Goal: Submit feedback/report problem

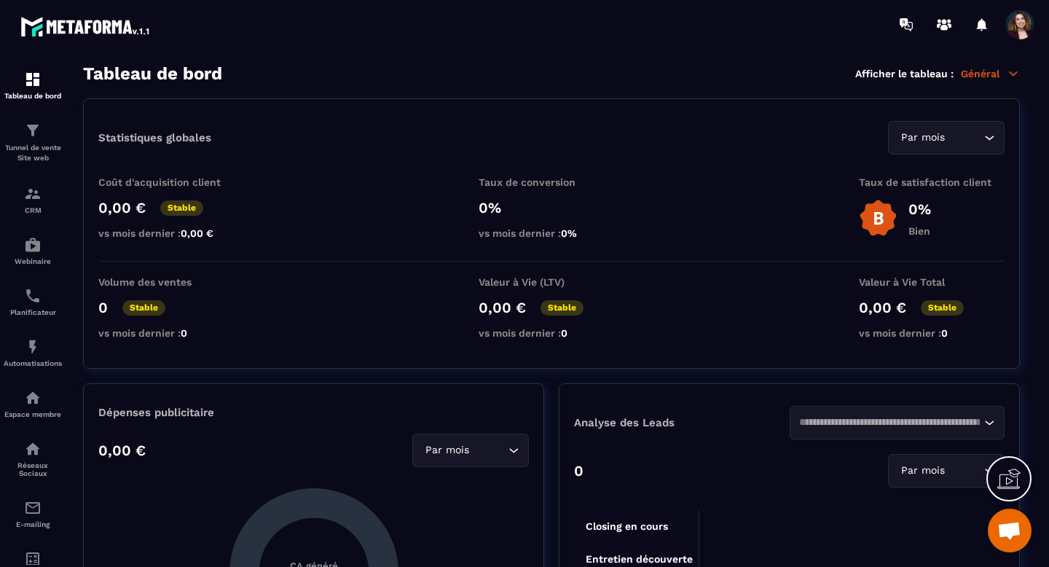
scroll to position [10107, 0]
click at [36, 201] on img at bounding box center [32, 193] width 17 height 17
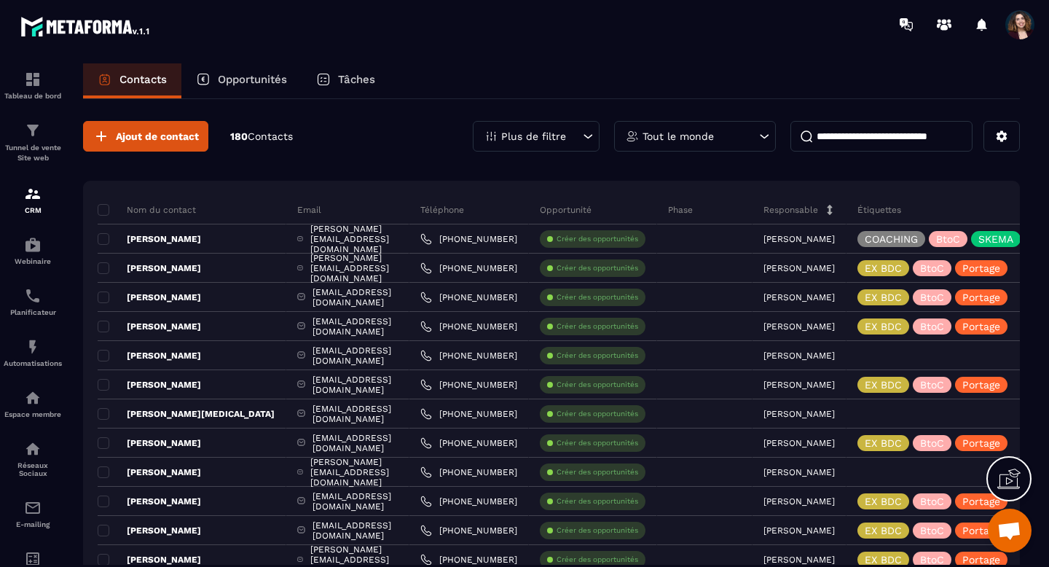
click at [580, 136] on div "Plus de filtre" at bounding box center [536, 136] width 127 height 31
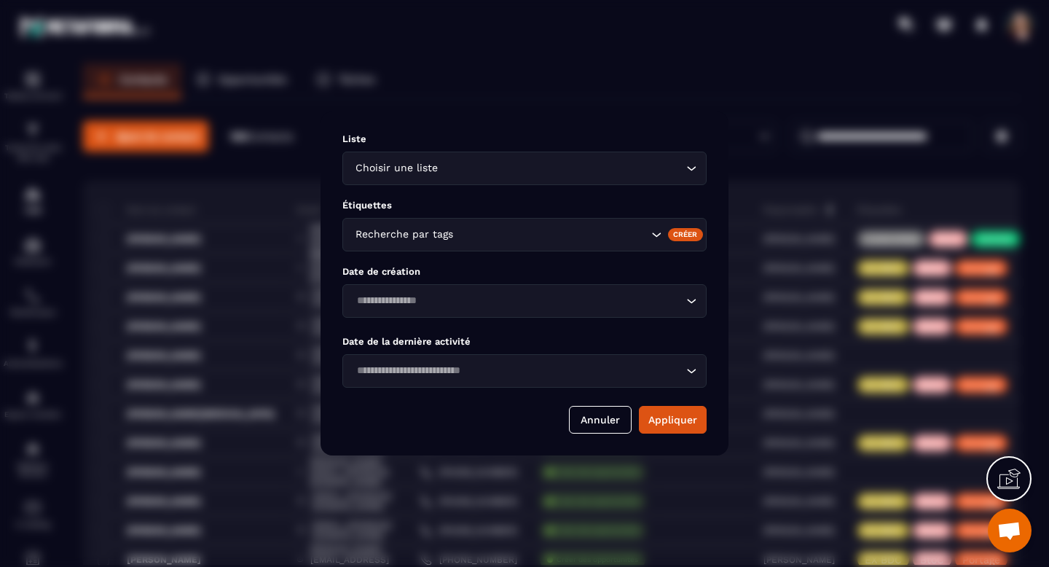
click at [685, 177] on div "Choisir une liste Loading..." at bounding box center [524, 167] width 364 height 33
click at [695, 91] on div "Modal window" at bounding box center [524, 283] width 1049 height 567
click at [585, 424] on button "Annuler" at bounding box center [600, 420] width 63 height 28
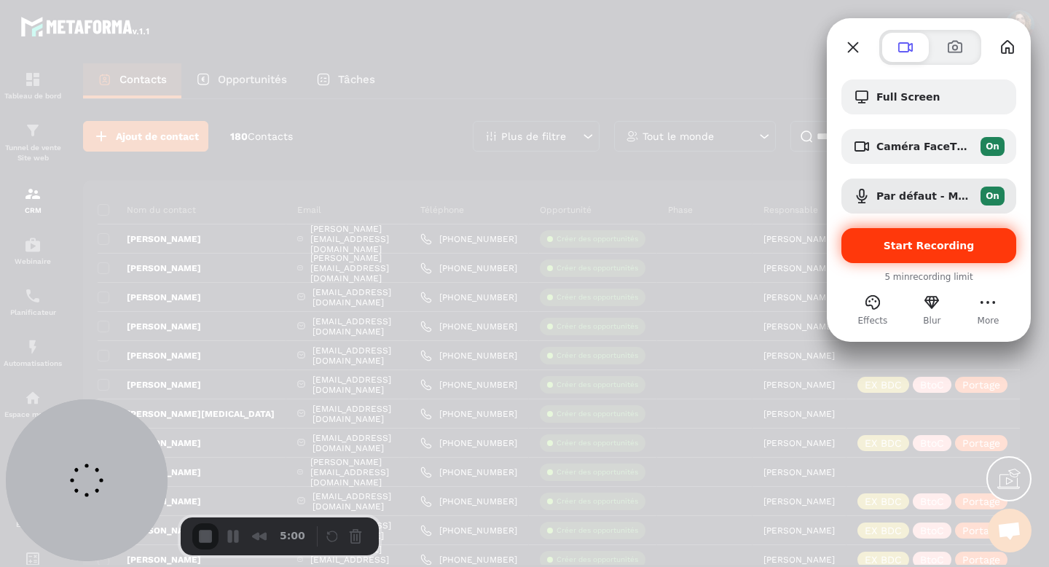
click at [895, 251] on span "Start Recording" at bounding box center [928, 246] width 91 height 12
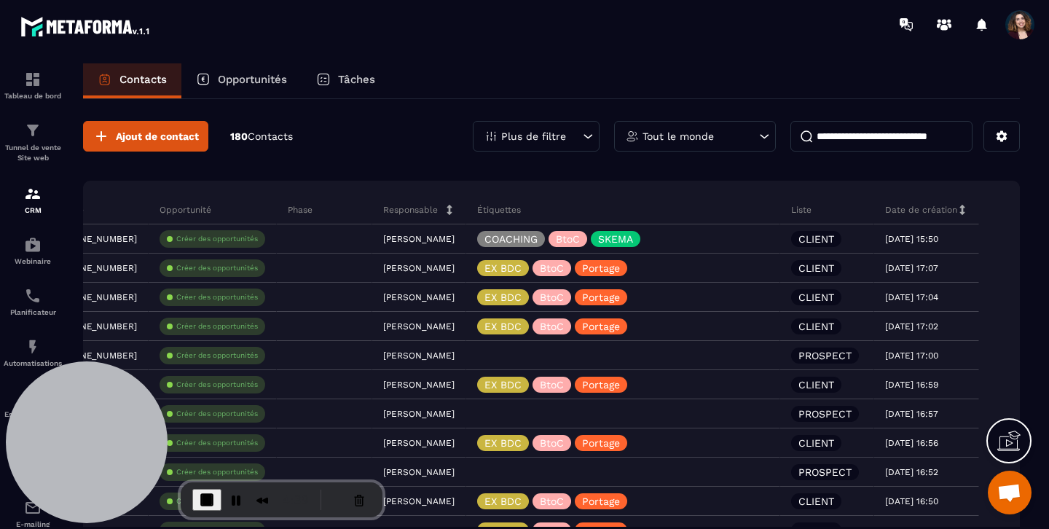
click at [589, 133] on icon at bounding box center [587, 136] width 15 height 15
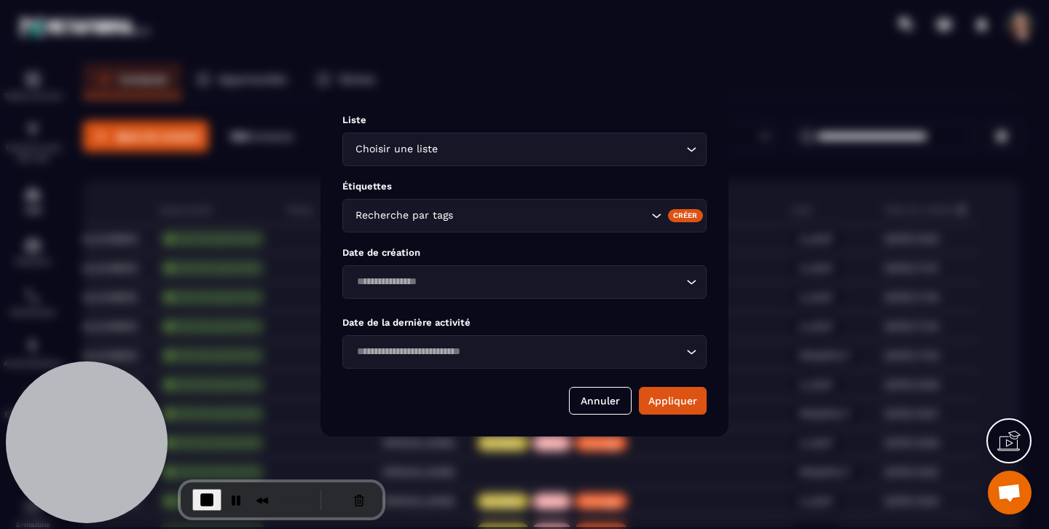
click at [696, 151] on icon "Search for option" at bounding box center [691, 149] width 15 height 15
click at [690, 150] on icon "Search for option" at bounding box center [691, 149] width 15 height 15
click at [656, 215] on icon "Search for option" at bounding box center [656, 215] width 15 height 15
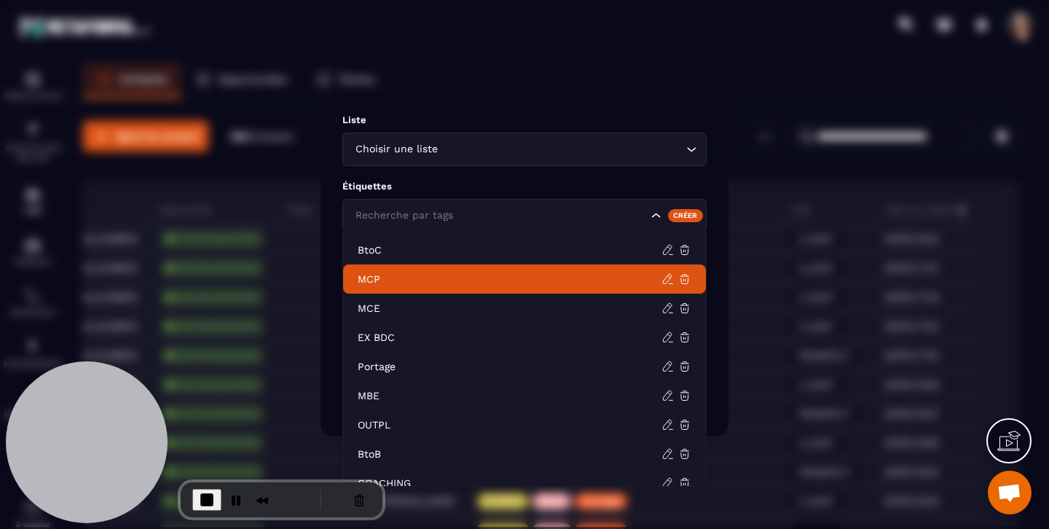
click at [433, 278] on p "MCP" at bounding box center [510, 279] width 304 height 15
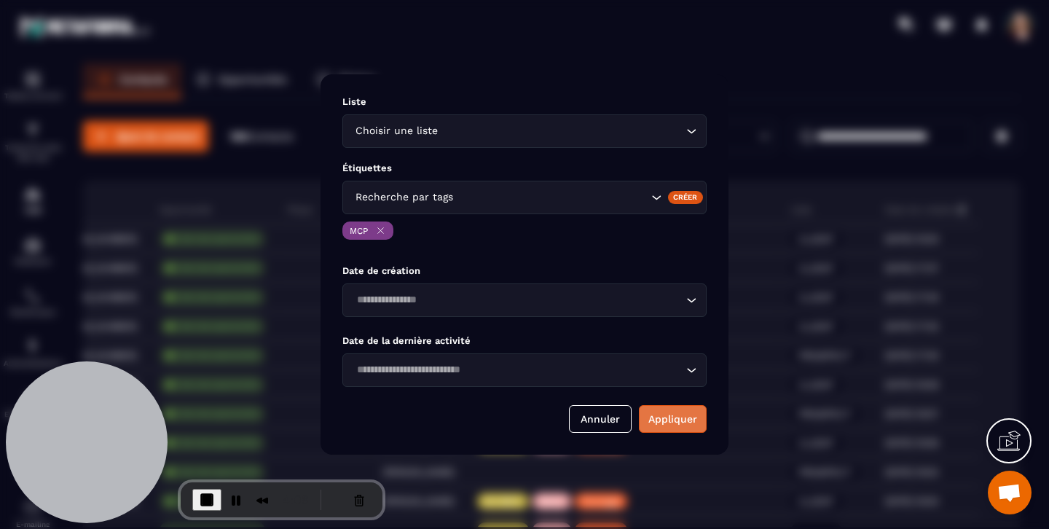
click at [677, 418] on button "Appliquer" at bounding box center [673, 419] width 68 height 28
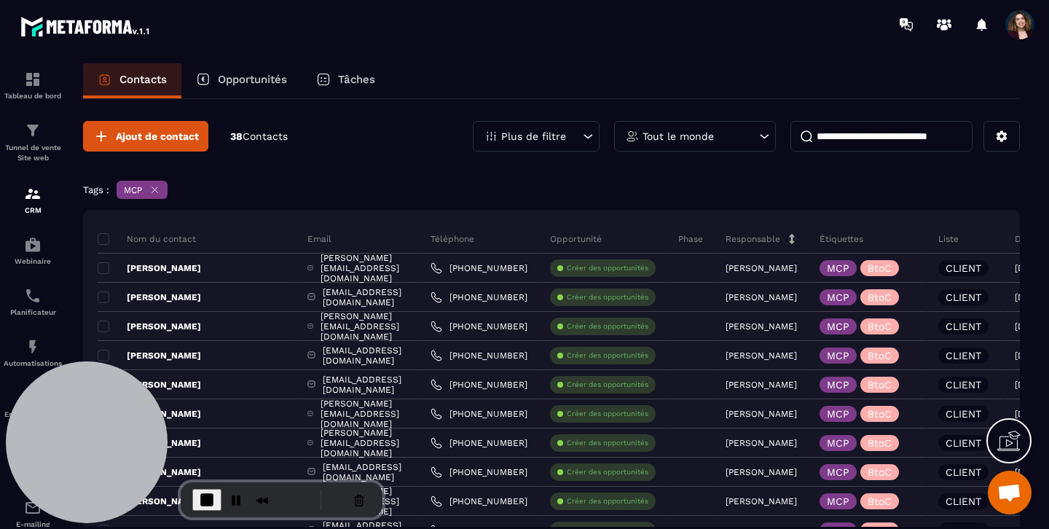
click at [155, 192] on icon at bounding box center [154, 189] width 11 height 11
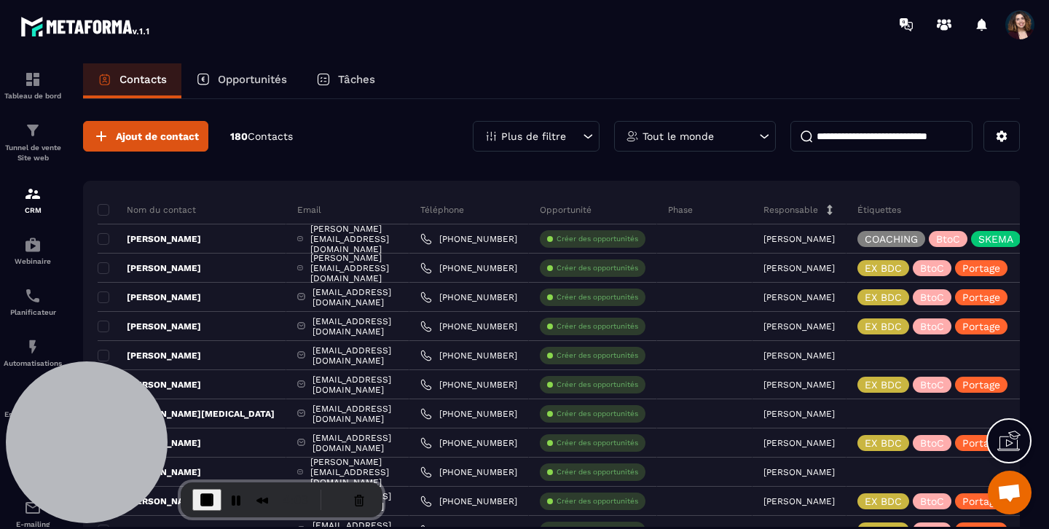
click at [589, 141] on icon at bounding box center [587, 136] width 15 height 15
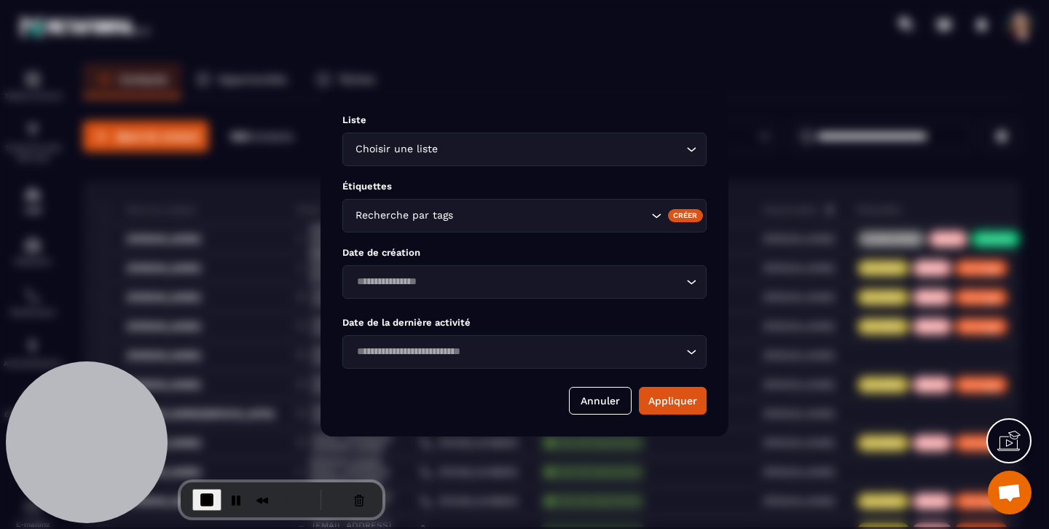
click at [695, 152] on icon "Search for option" at bounding box center [691, 149] width 15 height 15
click at [694, 151] on icon "Search for option" at bounding box center [691, 149] width 15 height 15
click at [232, 500] on button "Pause Recording" at bounding box center [235, 499] width 23 height 23
click at [200, 501] on button "End Recording" at bounding box center [203, 499] width 23 height 23
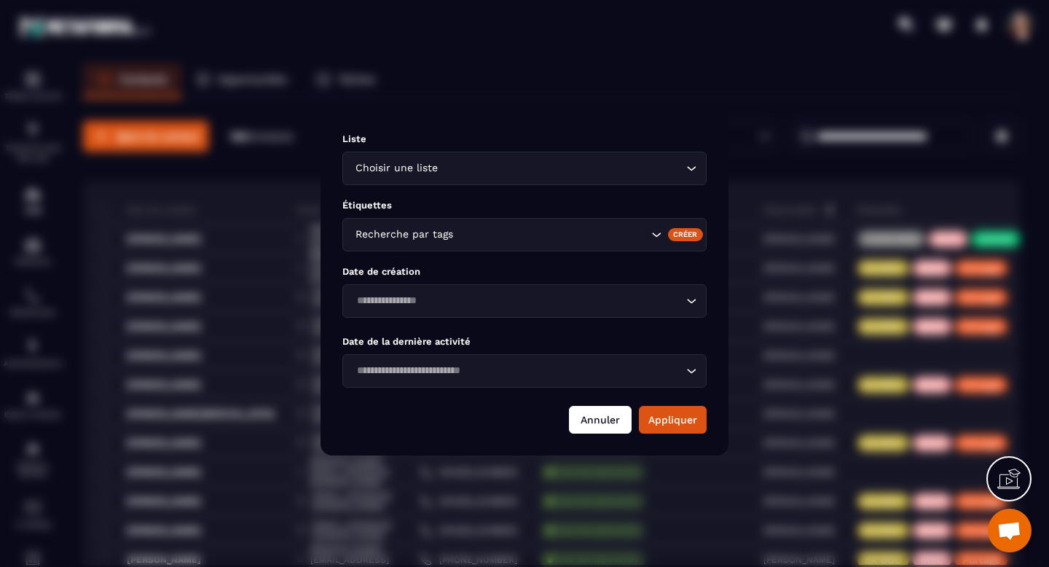
click at [605, 427] on button "Annuler" at bounding box center [600, 420] width 63 height 28
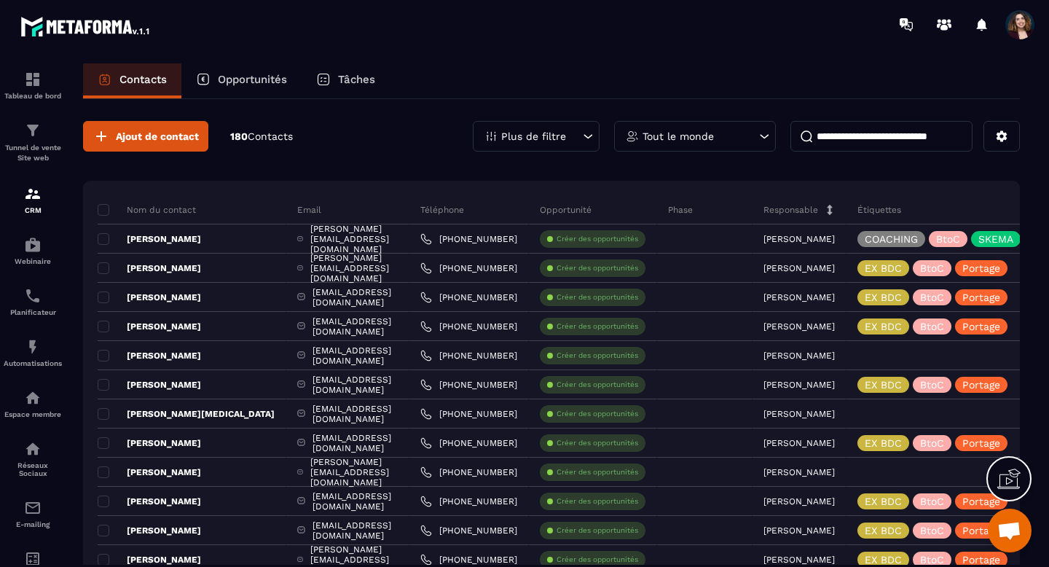
click at [1006, 535] on span "Ouvrir le chat" at bounding box center [1009, 531] width 24 height 20
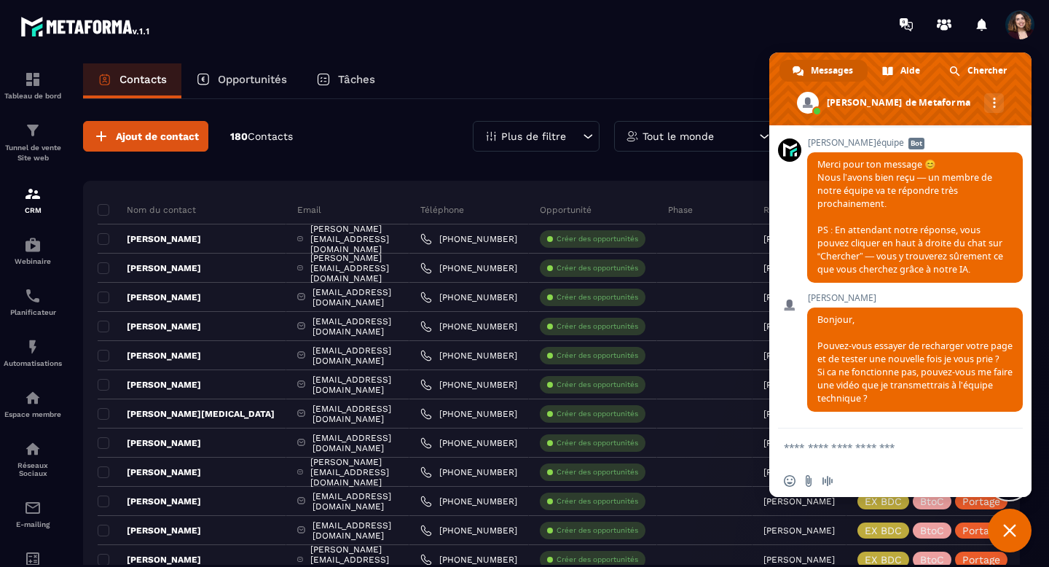
click at [808, 452] on textarea "Entrez votre message..." at bounding box center [884, 447] width 201 height 13
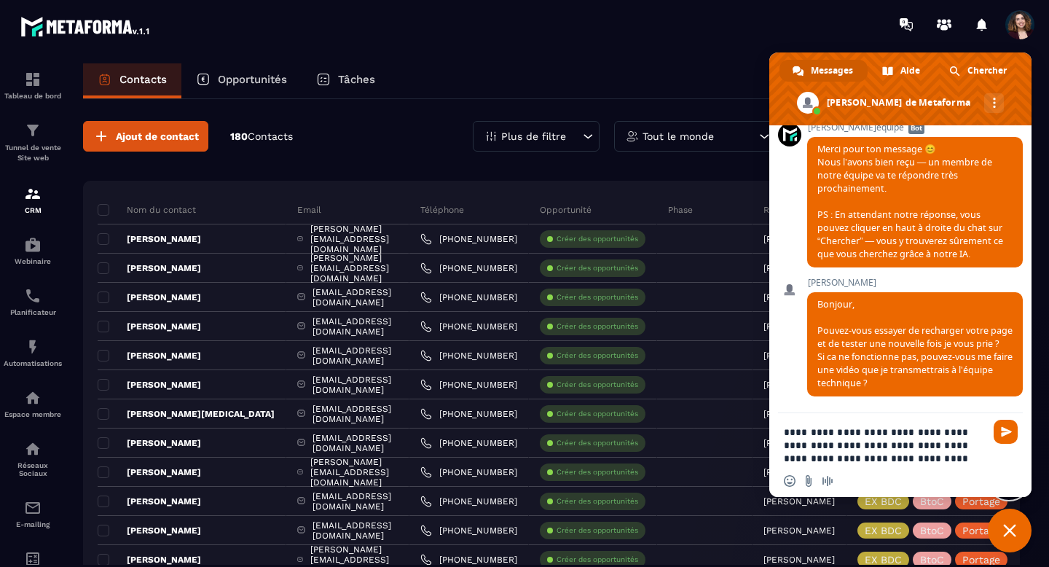
paste textarea "**********"
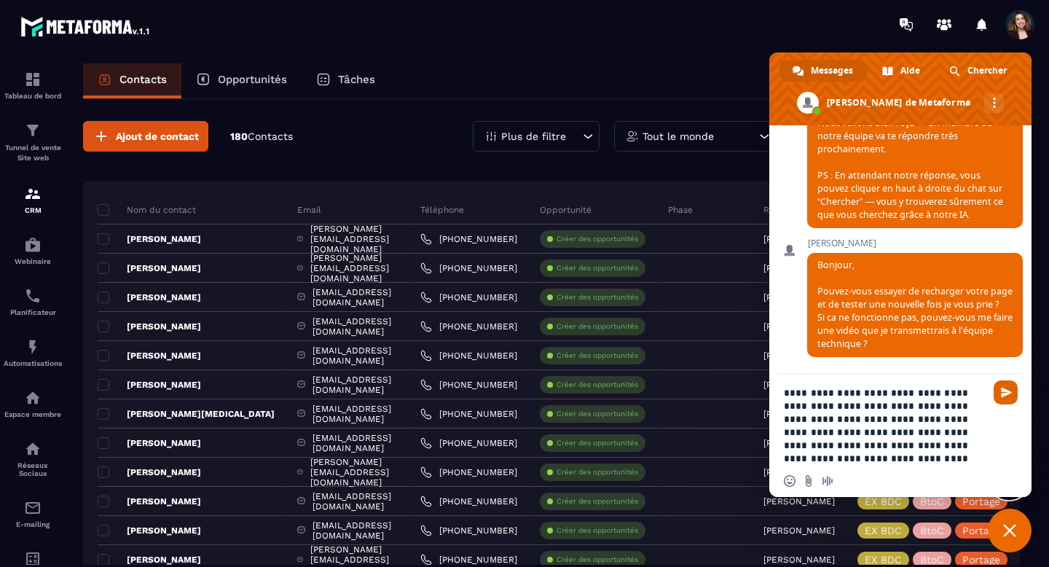
type textarea "**********"
click at [1002, 394] on span "Envoyer" at bounding box center [1006, 392] width 11 height 11
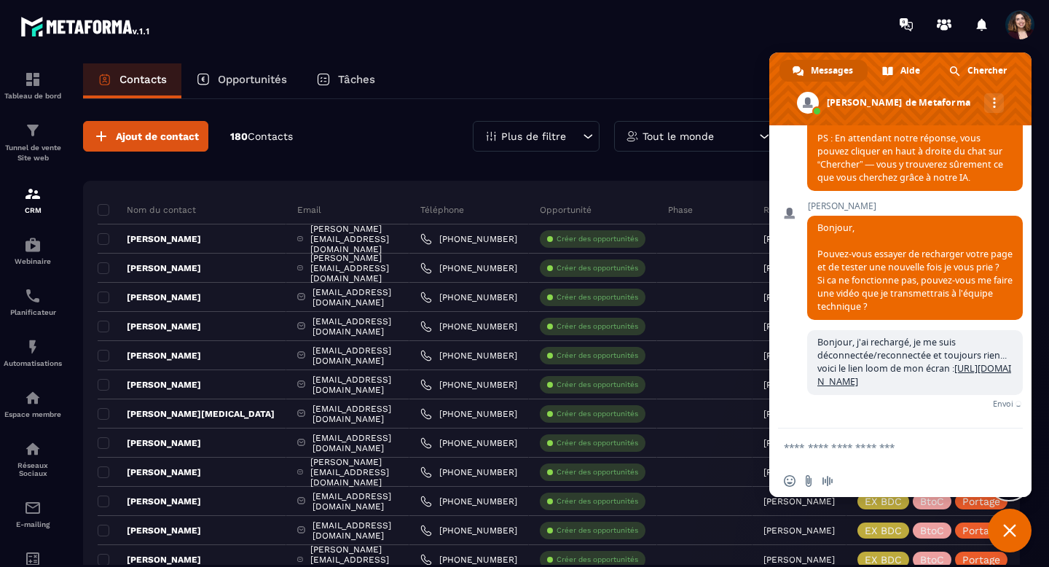
scroll to position [10290, 0]
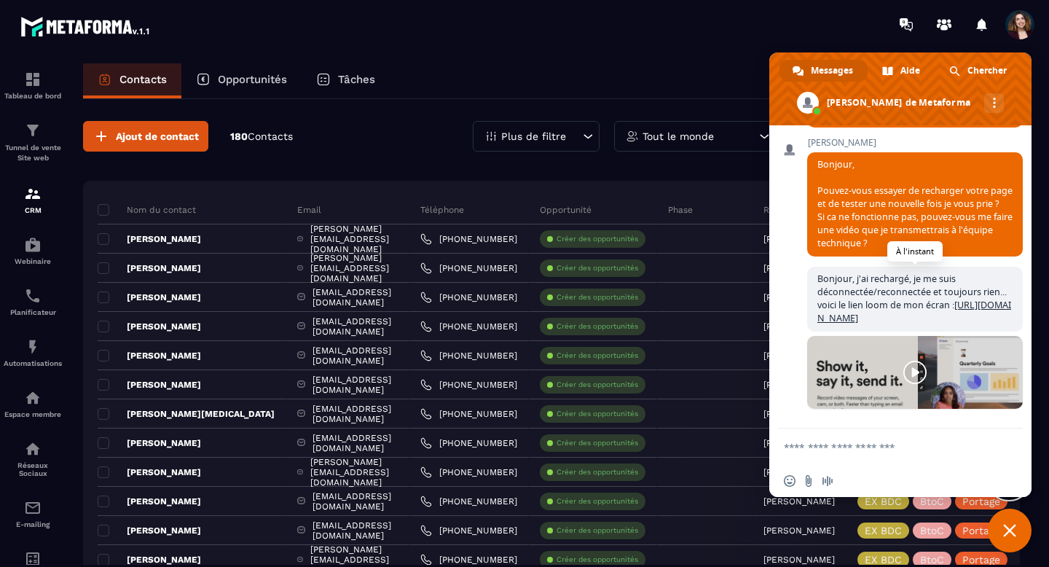
click at [982, 299] on link "[URL][DOMAIN_NAME]" at bounding box center [914, 311] width 194 height 25
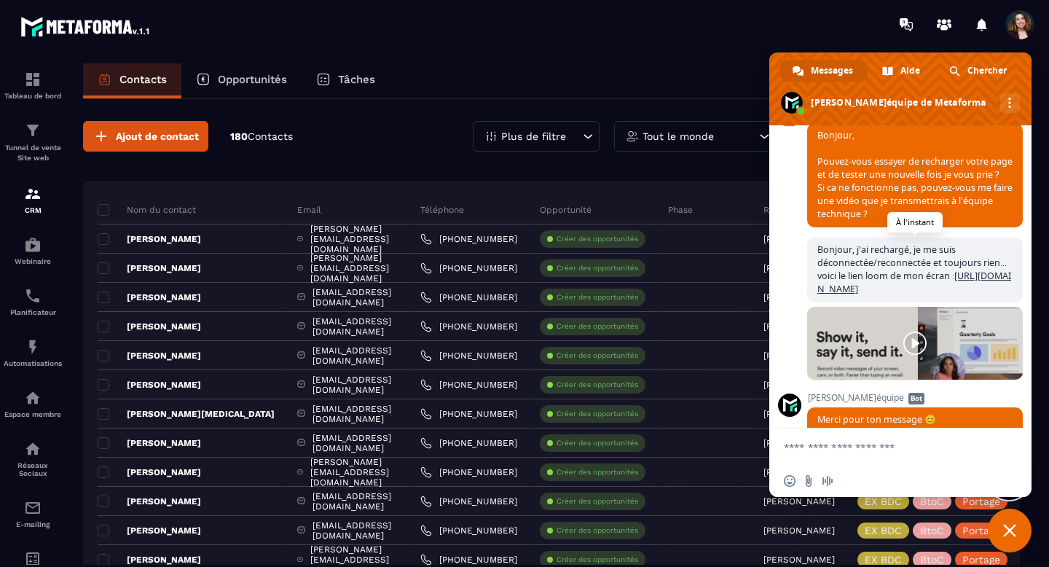
scroll to position [9888, 0]
